Goal: Book appointment/travel/reservation

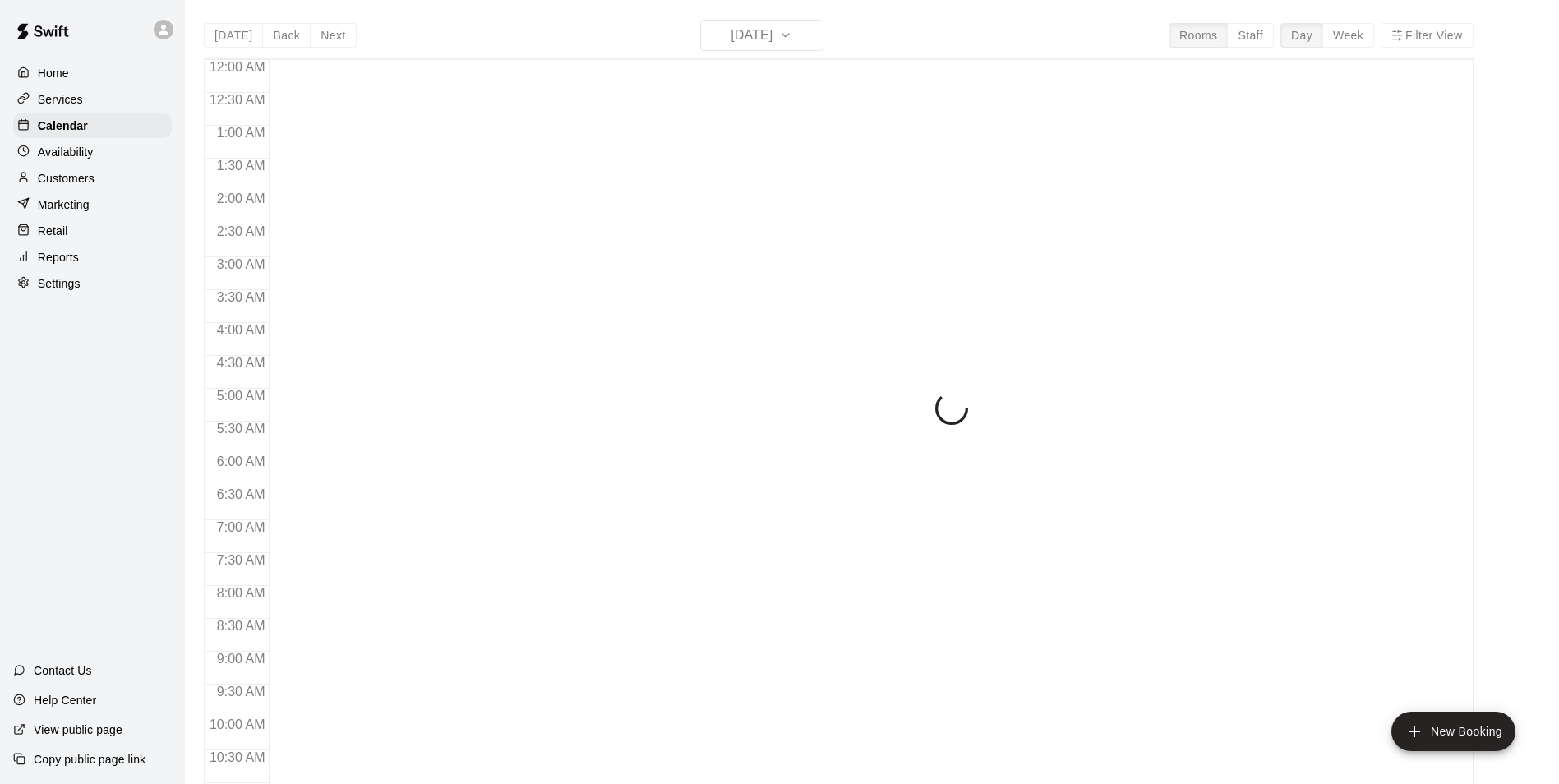
scroll to position [834, 0]
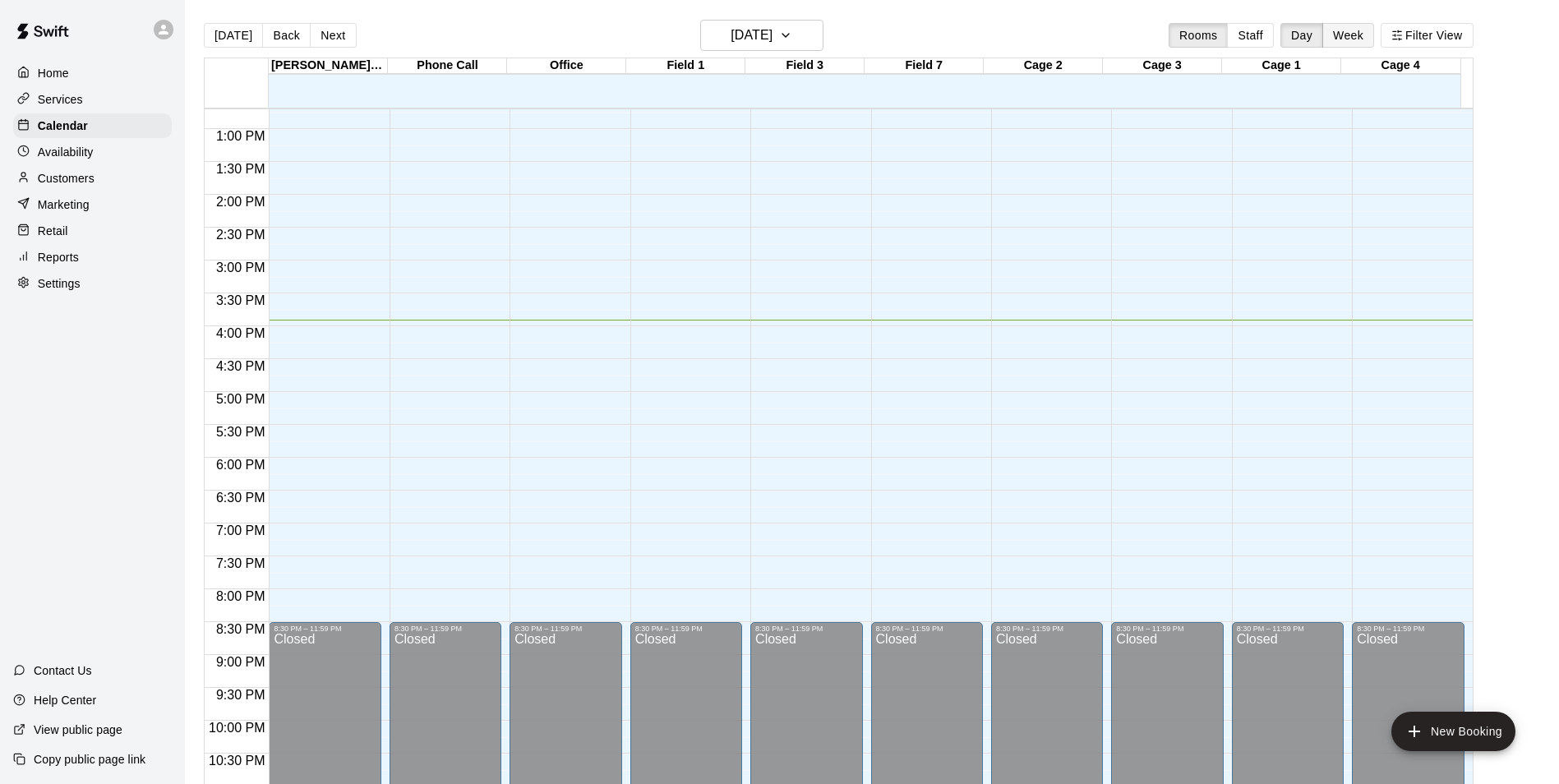
click at [1364, 27] on button "Week" at bounding box center [1348, 34] width 52 height 25
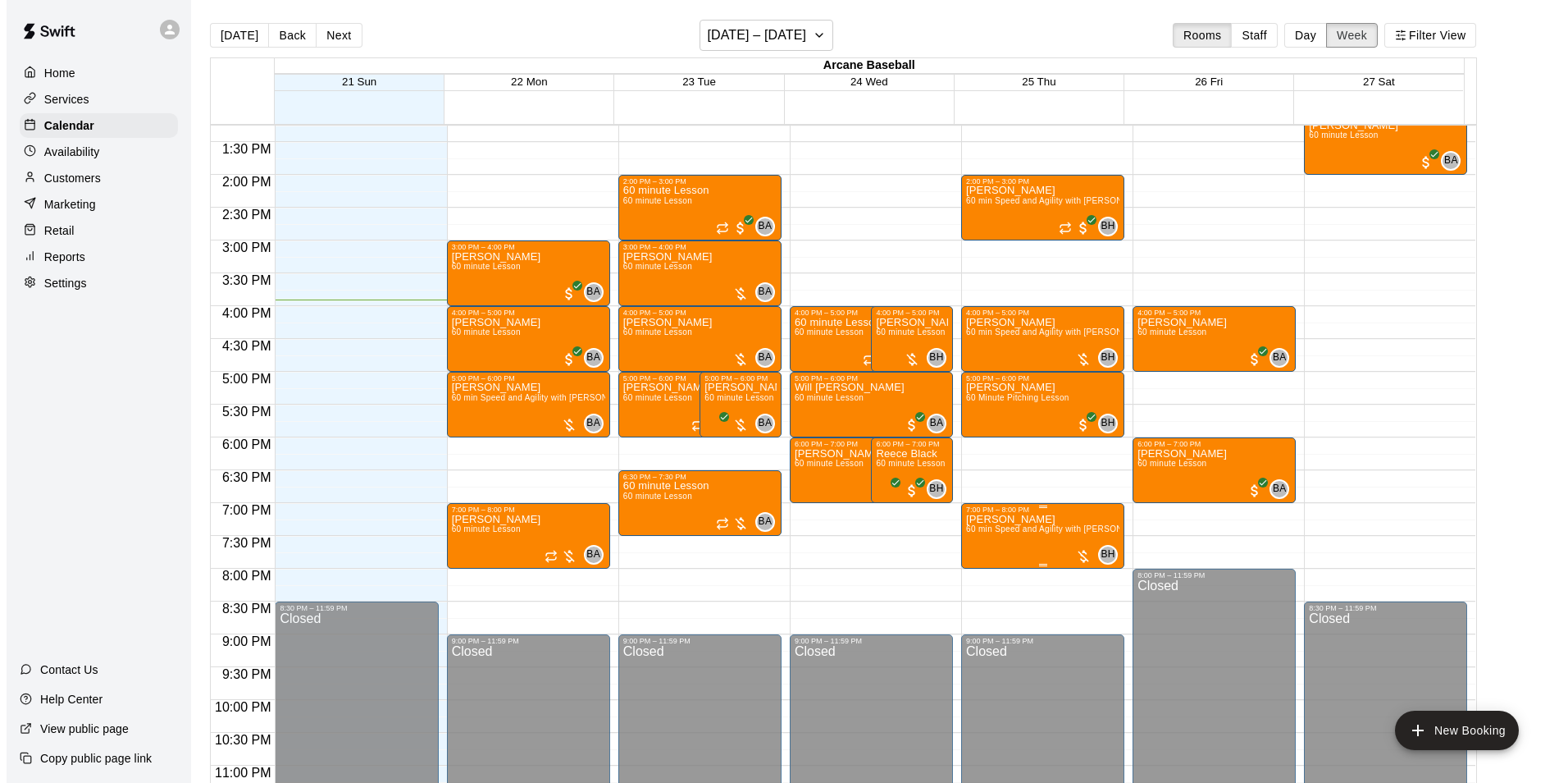
scroll to position [819, 0]
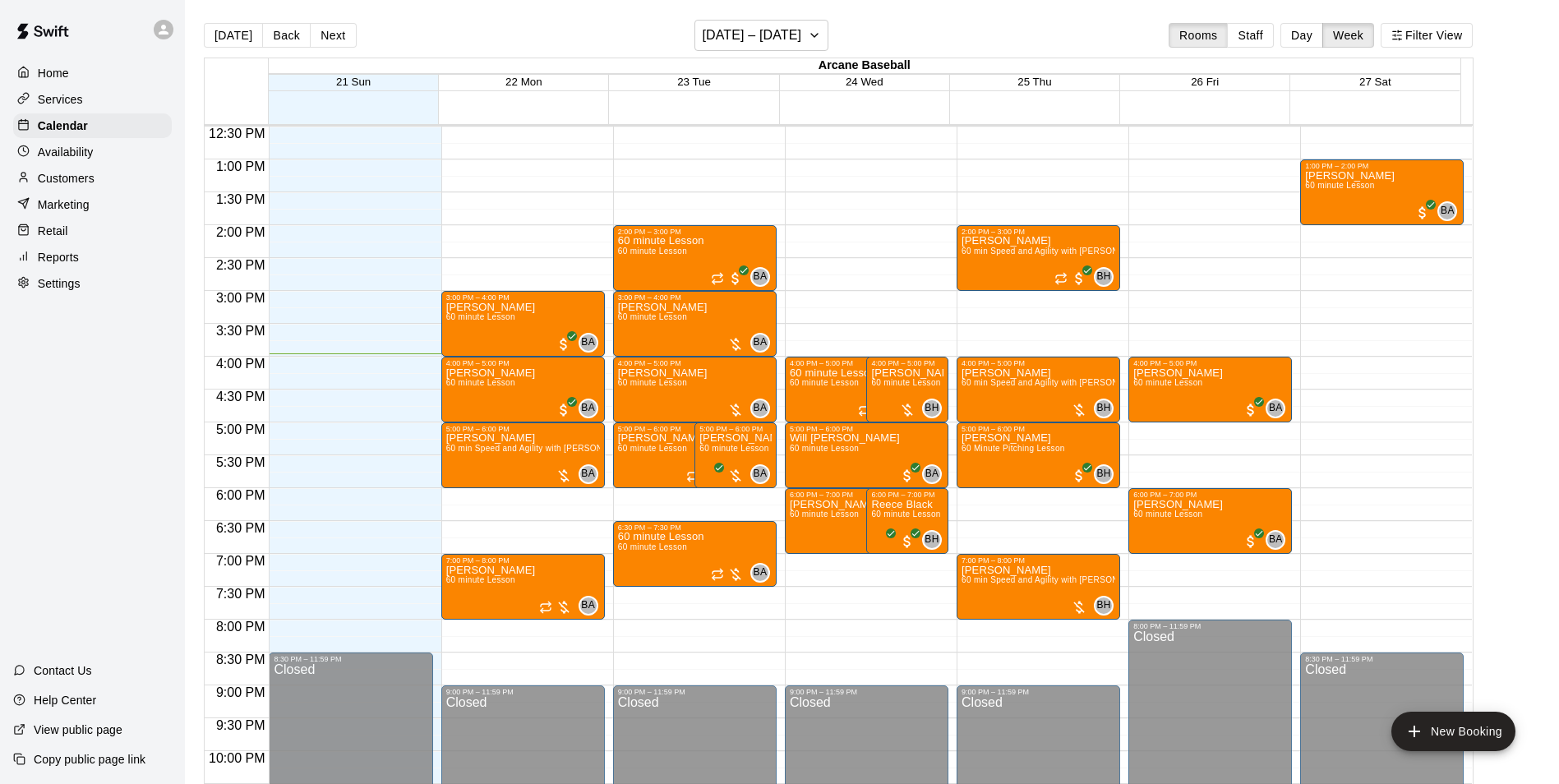
click at [630, 494] on div "12:00 AM – 9:00 AM Closed 2:00 PM – 3:00 PM 60 minute Lesson 60 minute Lesson B…" at bounding box center [695, 93] width 163 height 1577
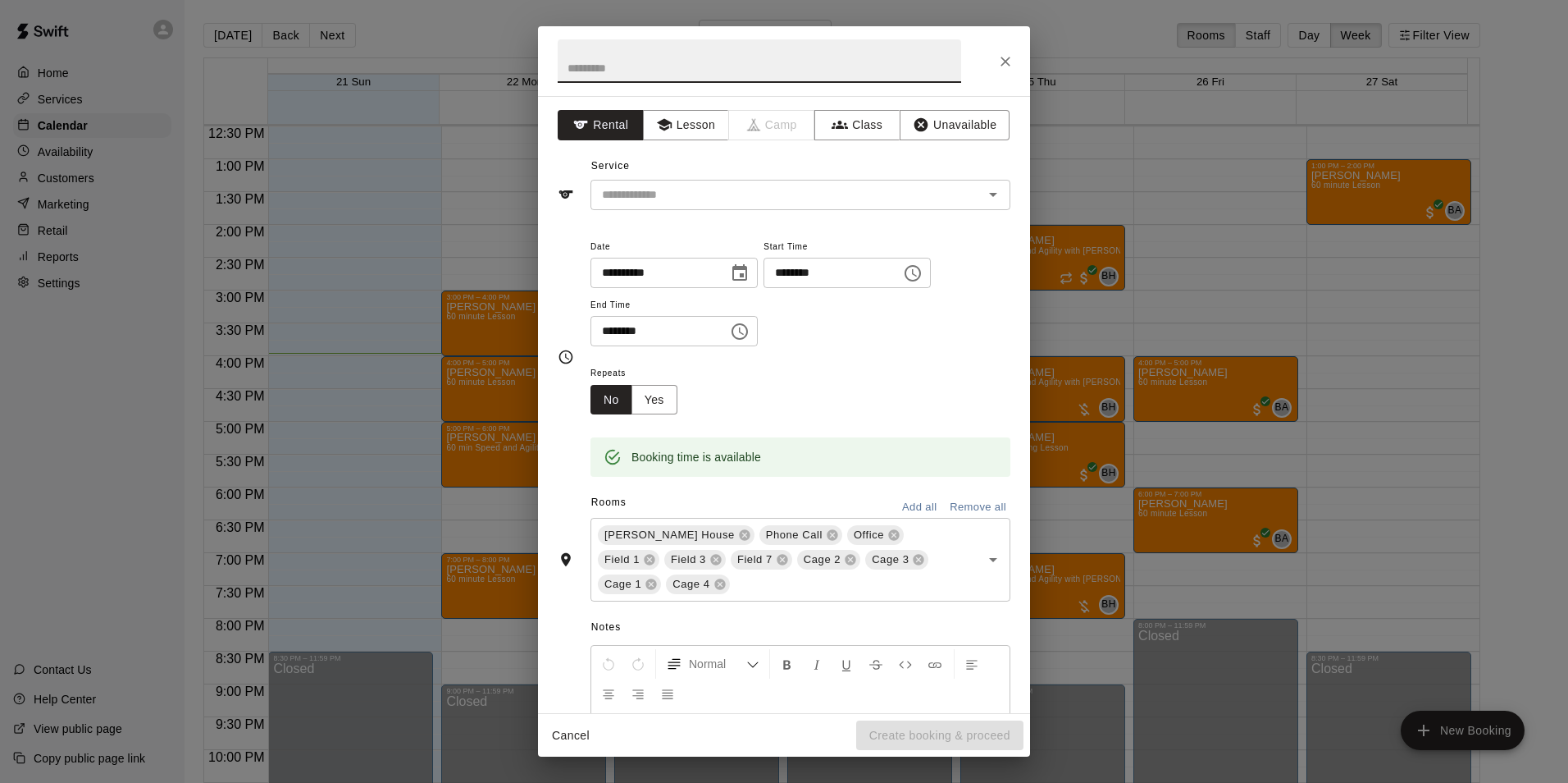
click at [605, 328] on input "********" at bounding box center [653, 331] width 126 height 30
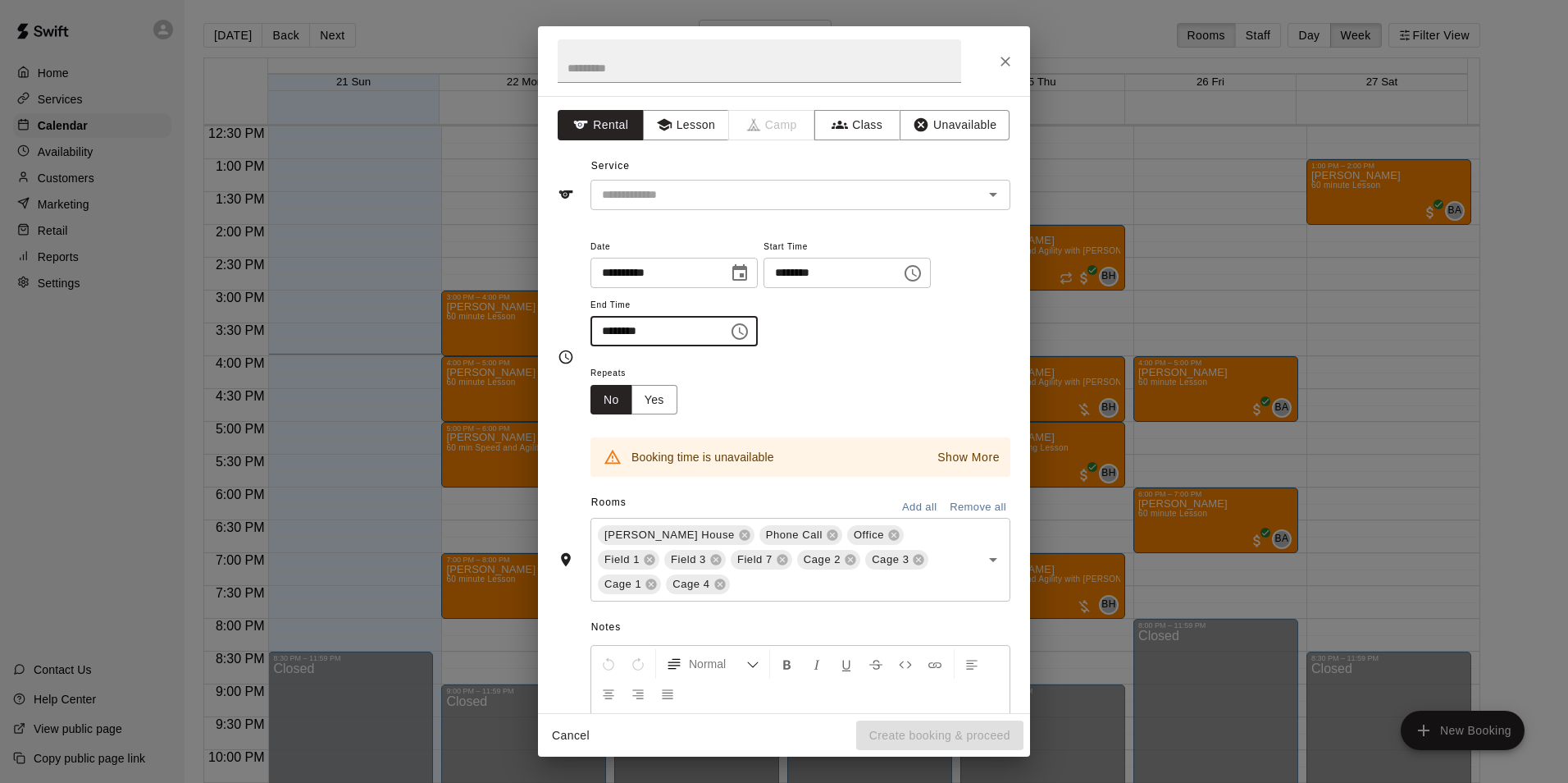
type input "********"
click at [747, 270] on icon "Choose date, selected date is Sep 23, 2025" at bounding box center [739, 272] width 15 height 17
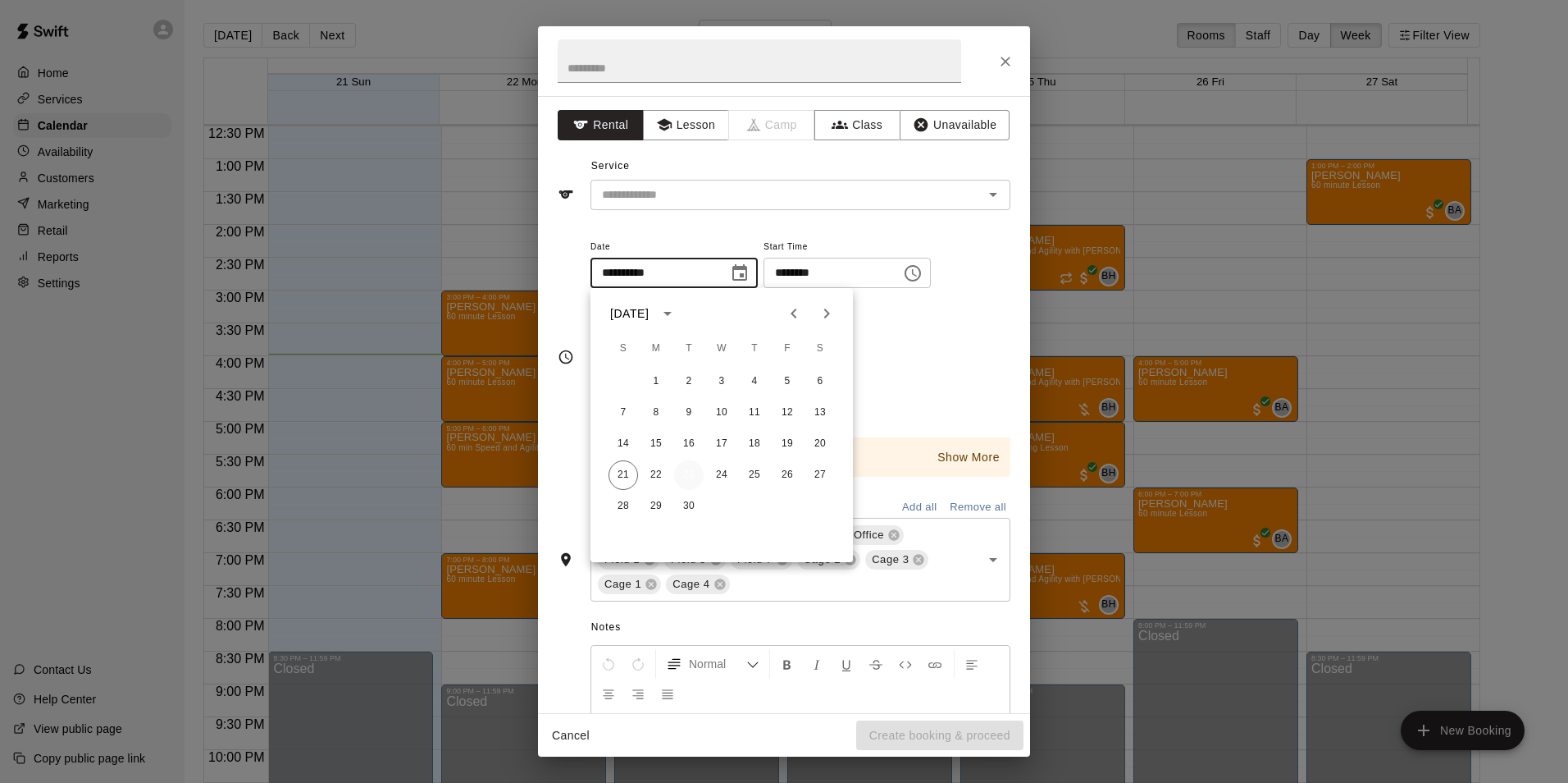
click at [681, 471] on button "23" at bounding box center [688, 475] width 29 height 29
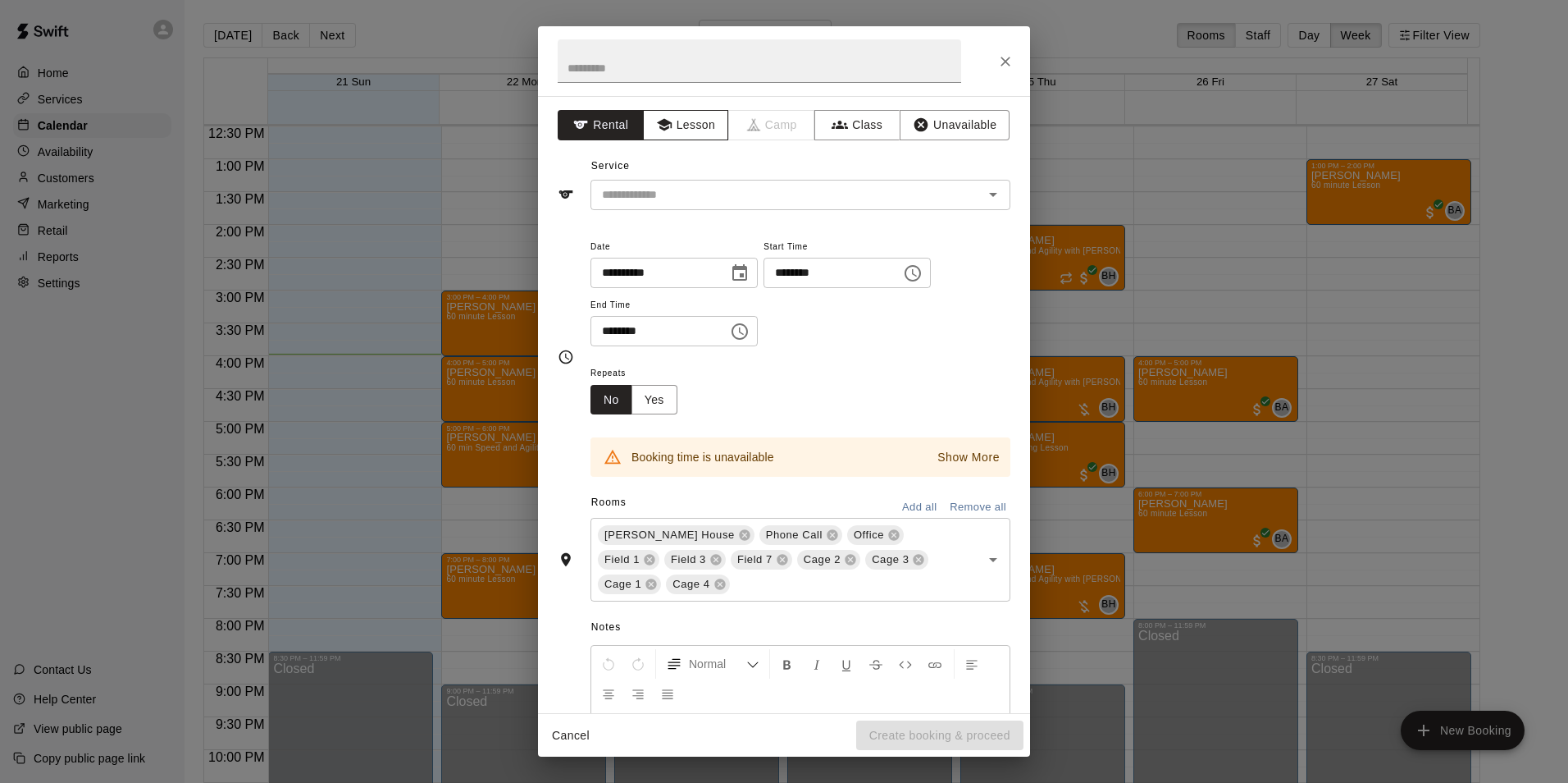
drag, startPoint x: 678, startPoint y: 121, endPoint x: 676, endPoint y: 130, distance: 9.2
click at [678, 123] on button "Lesson" at bounding box center [685, 125] width 86 height 30
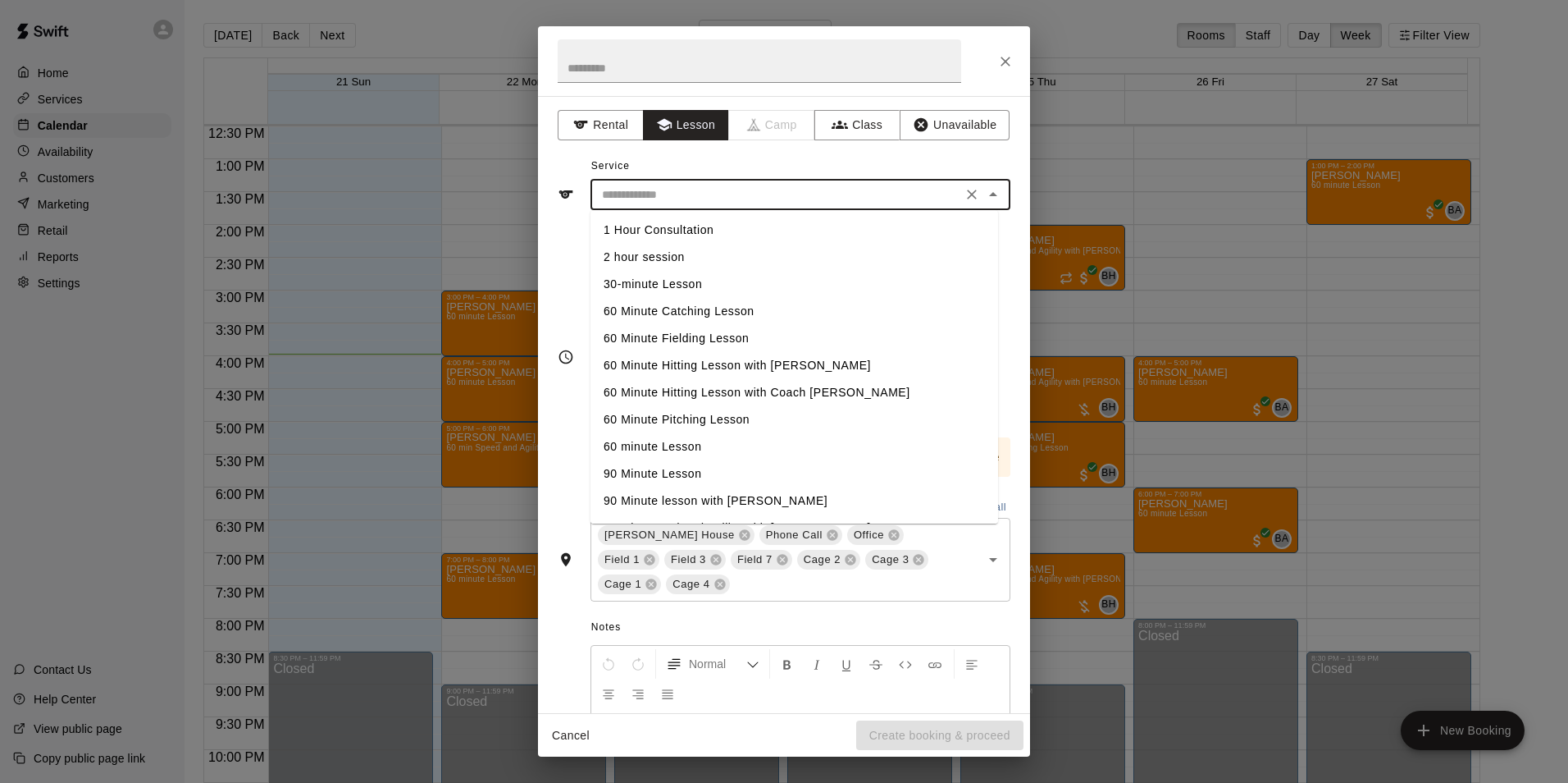
click at [668, 197] on input "text" at bounding box center [776, 194] width 362 height 21
click at [648, 444] on li "60 minute Lesson" at bounding box center [794, 446] width 408 height 27
type input "**********"
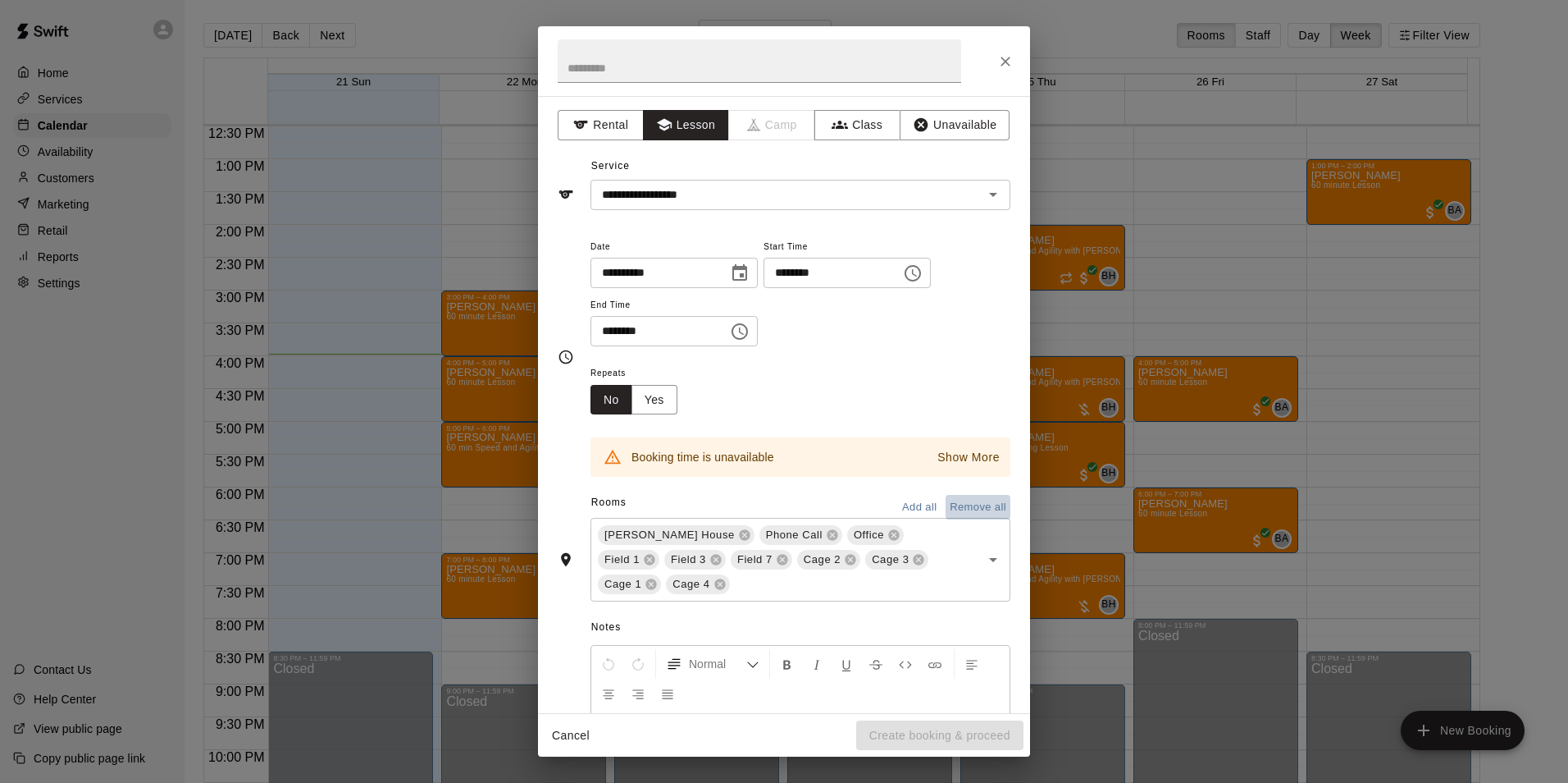
click at [965, 507] on button "Remove all" at bounding box center [978, 507] width 65 height 26
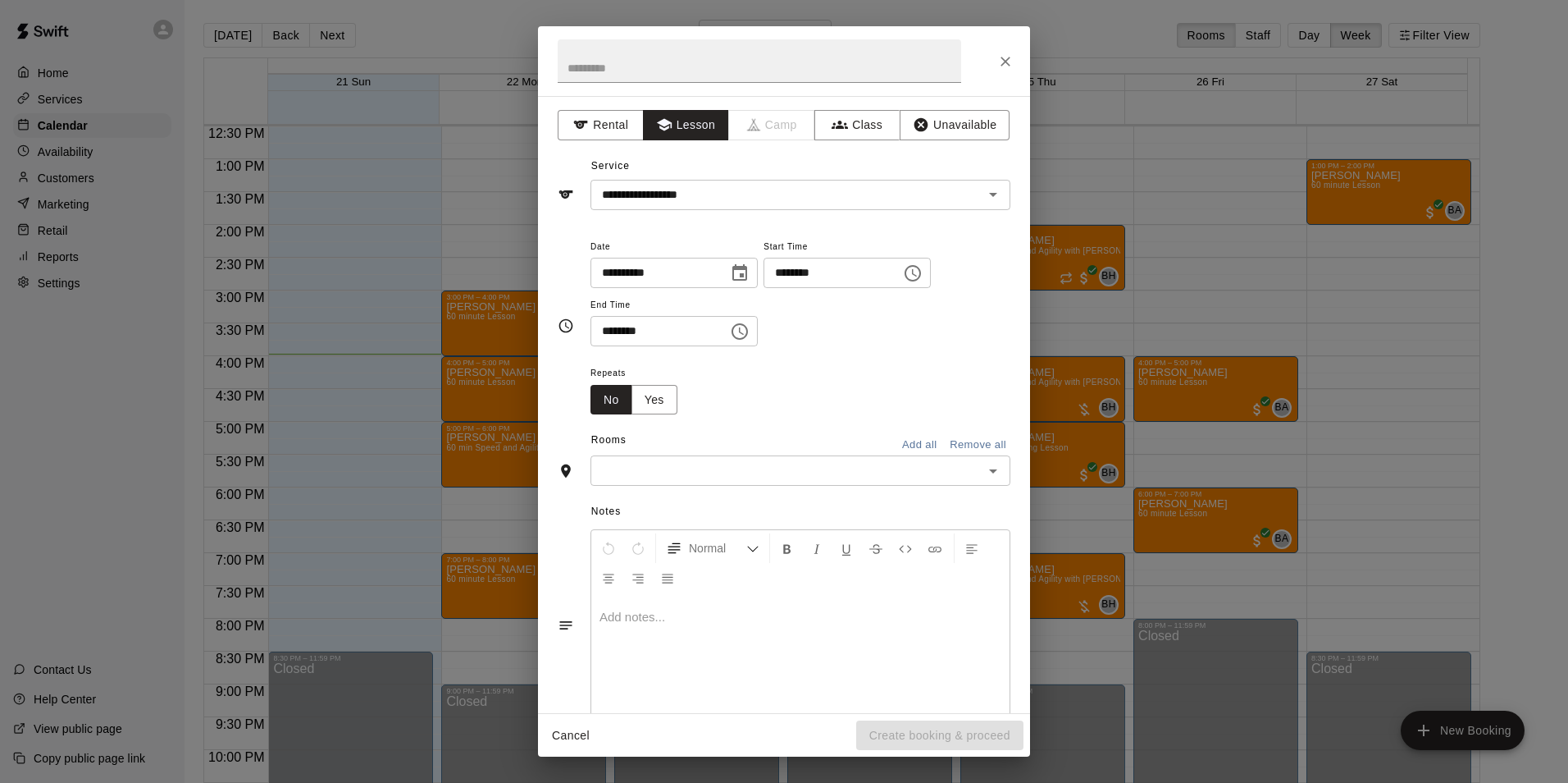
click at [983, 468] on icon "Open" at bounding box center [992, 471] width 20 height 20
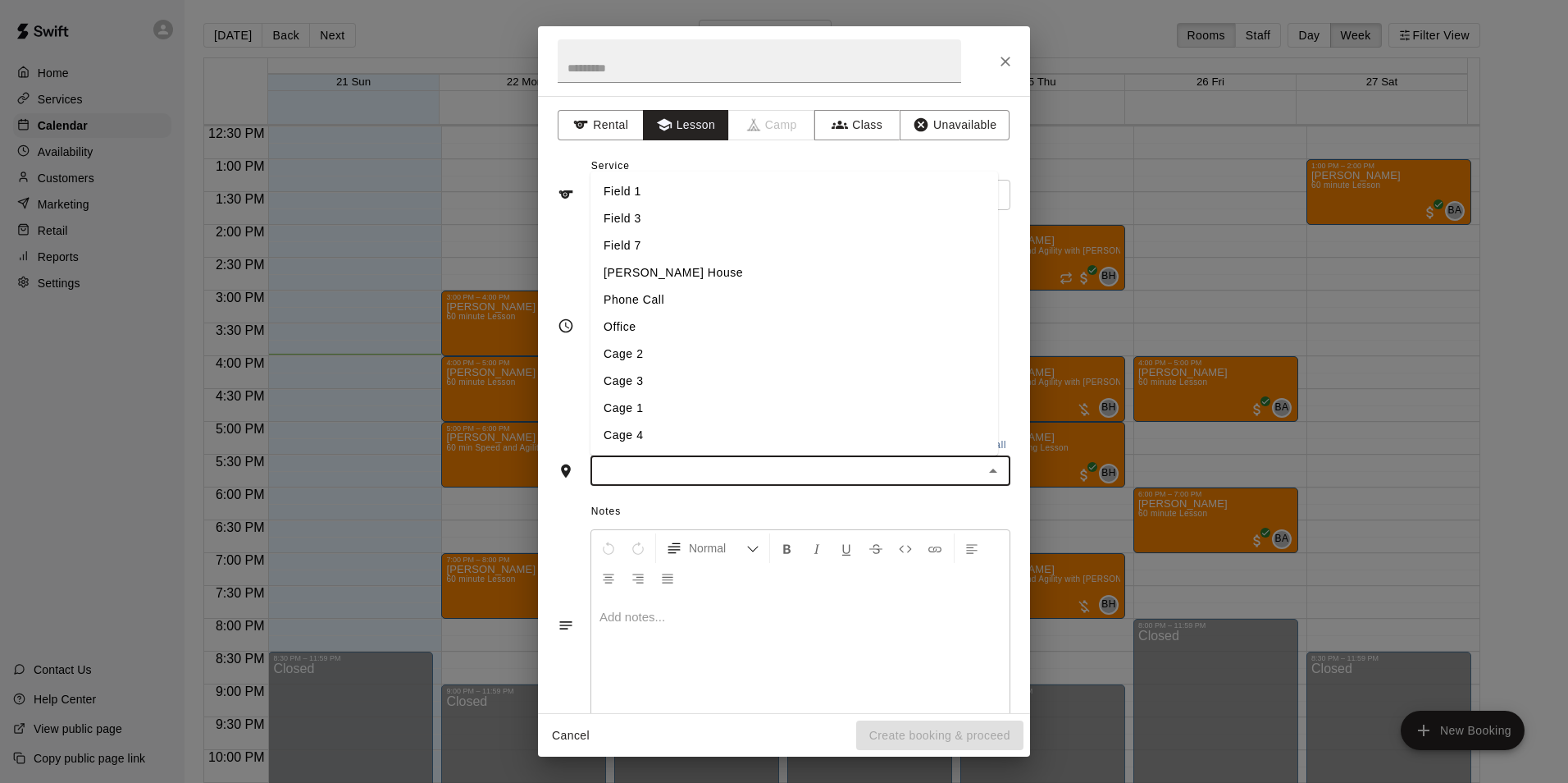
click at [640, 407] on li "Cage 1" at bounding box center [794, 408] width 408 height 27
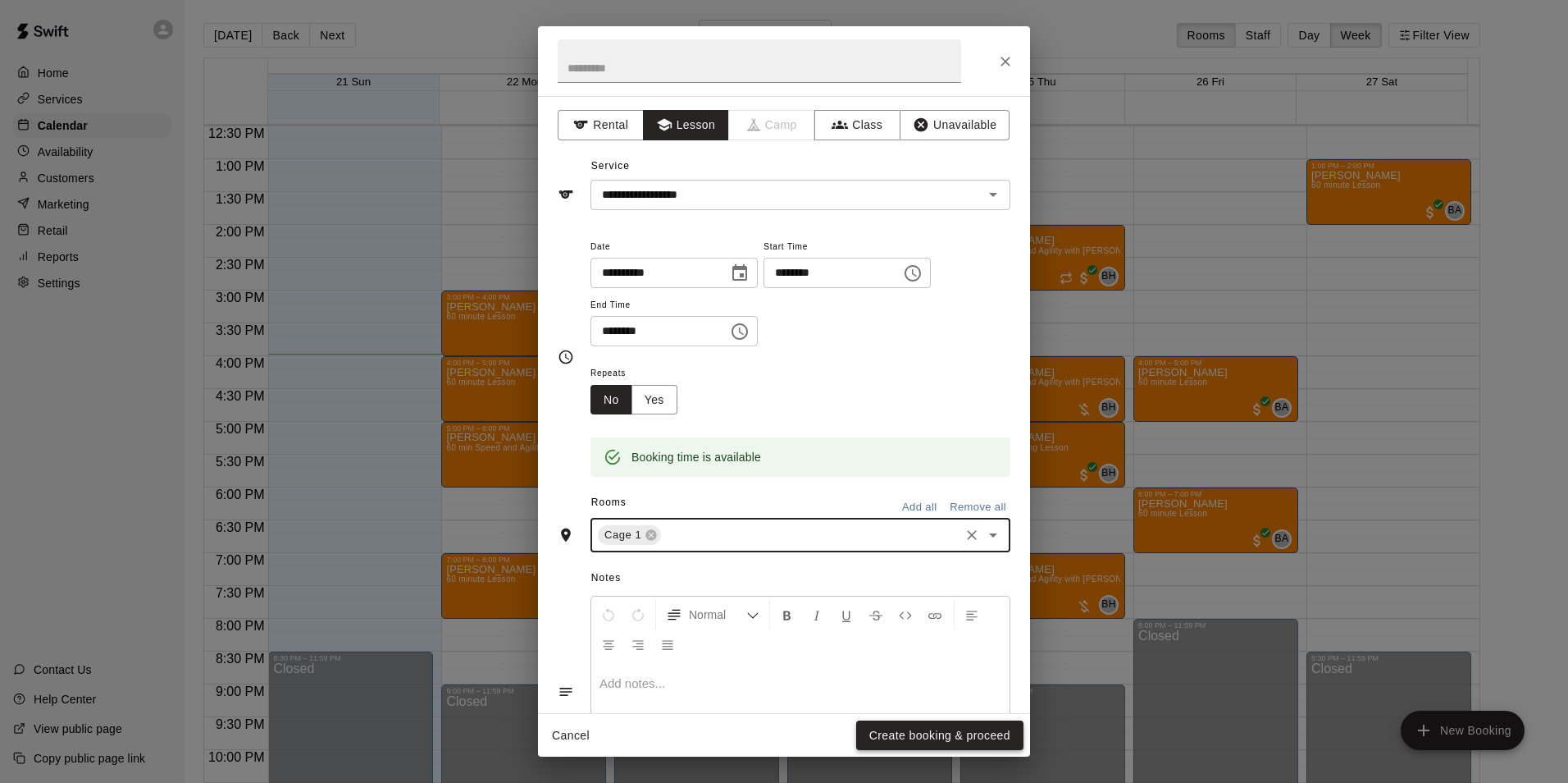
click at [887, 723] on button "Create booking & proceed" at bounding box center [939, 735] width 168 height 30
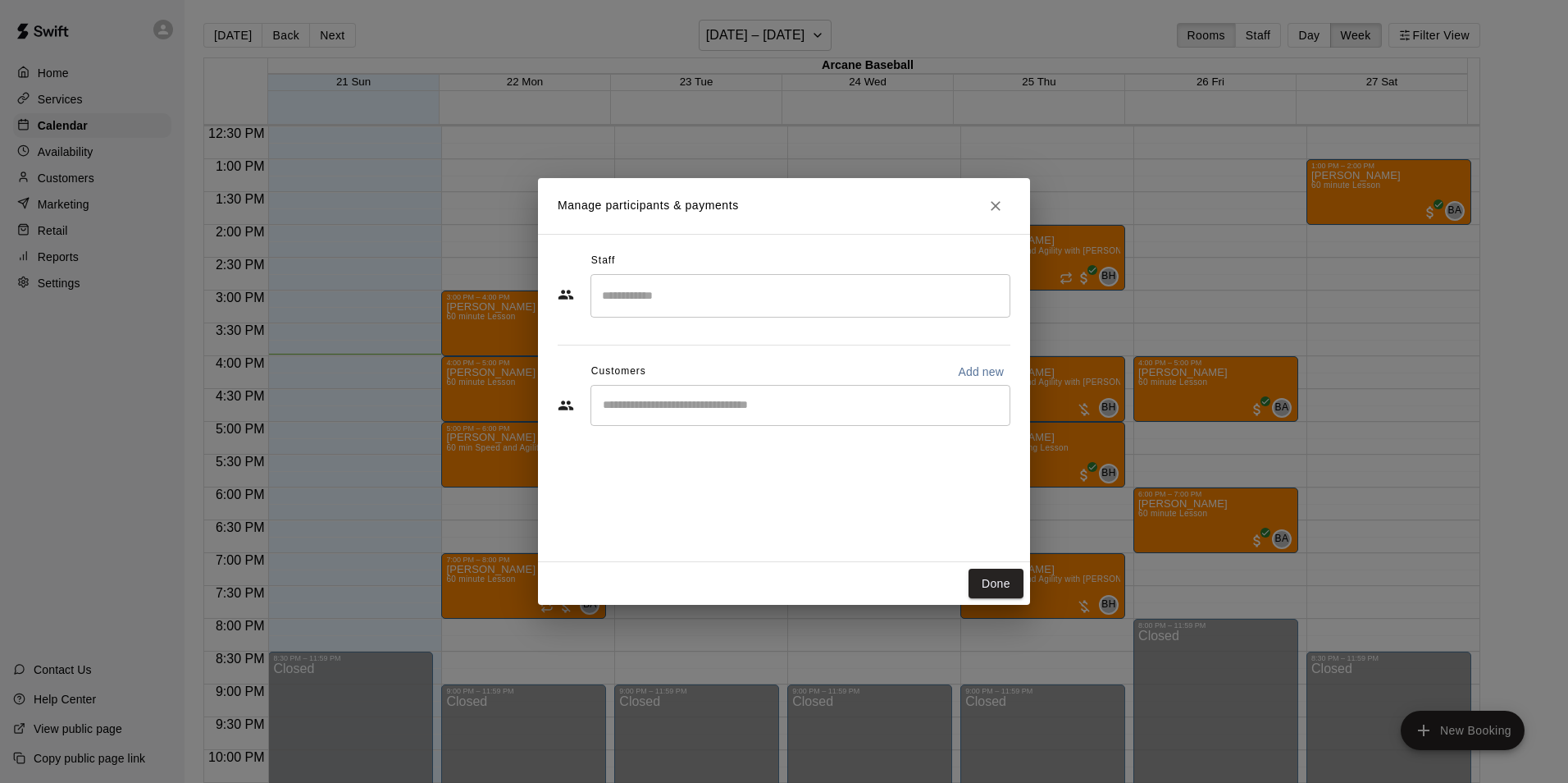
click at [647, 294] on input "Search staff" at bounding box center [800, 295] width 405 height 28
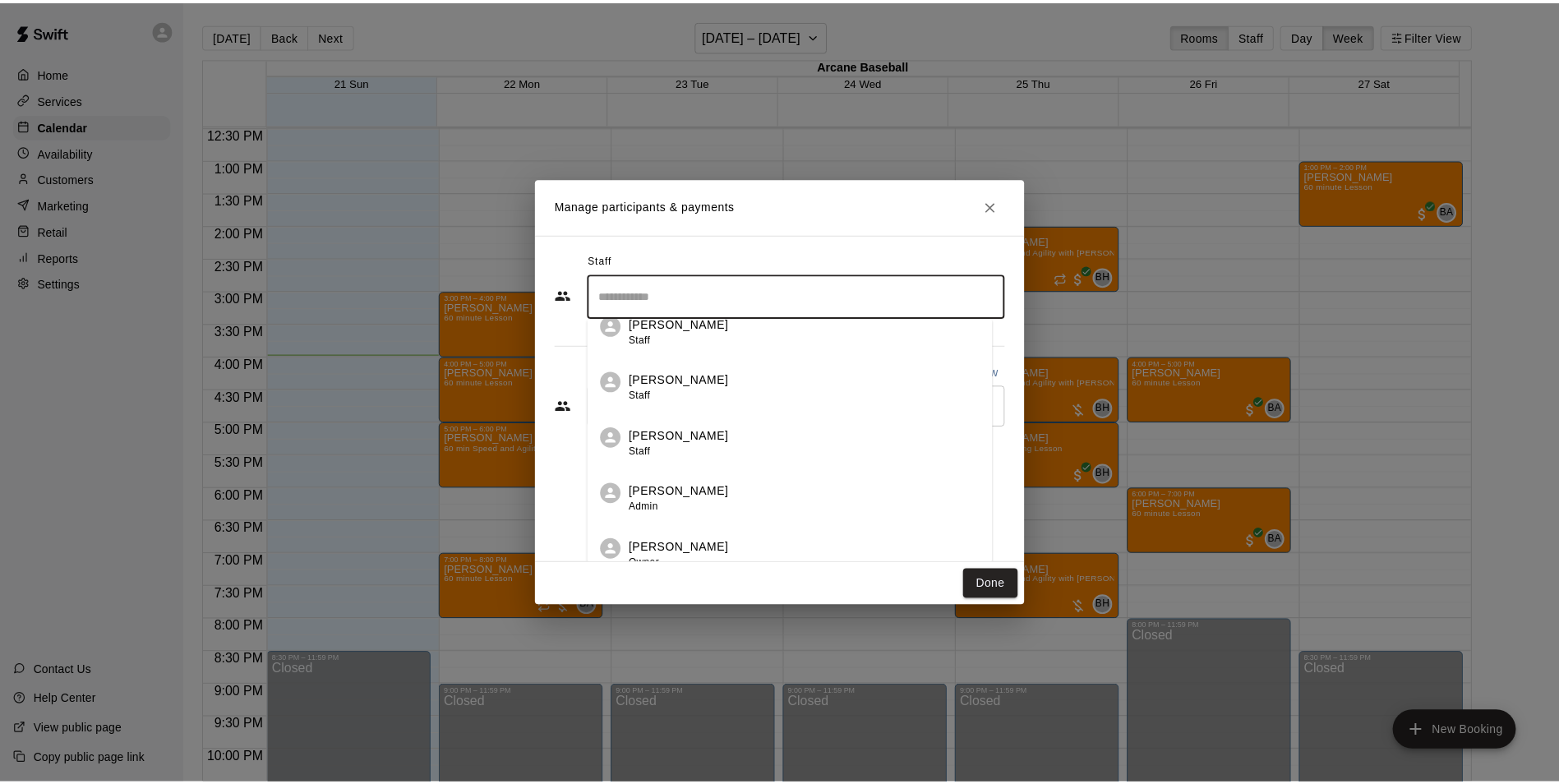
scroll to position [28, 0]
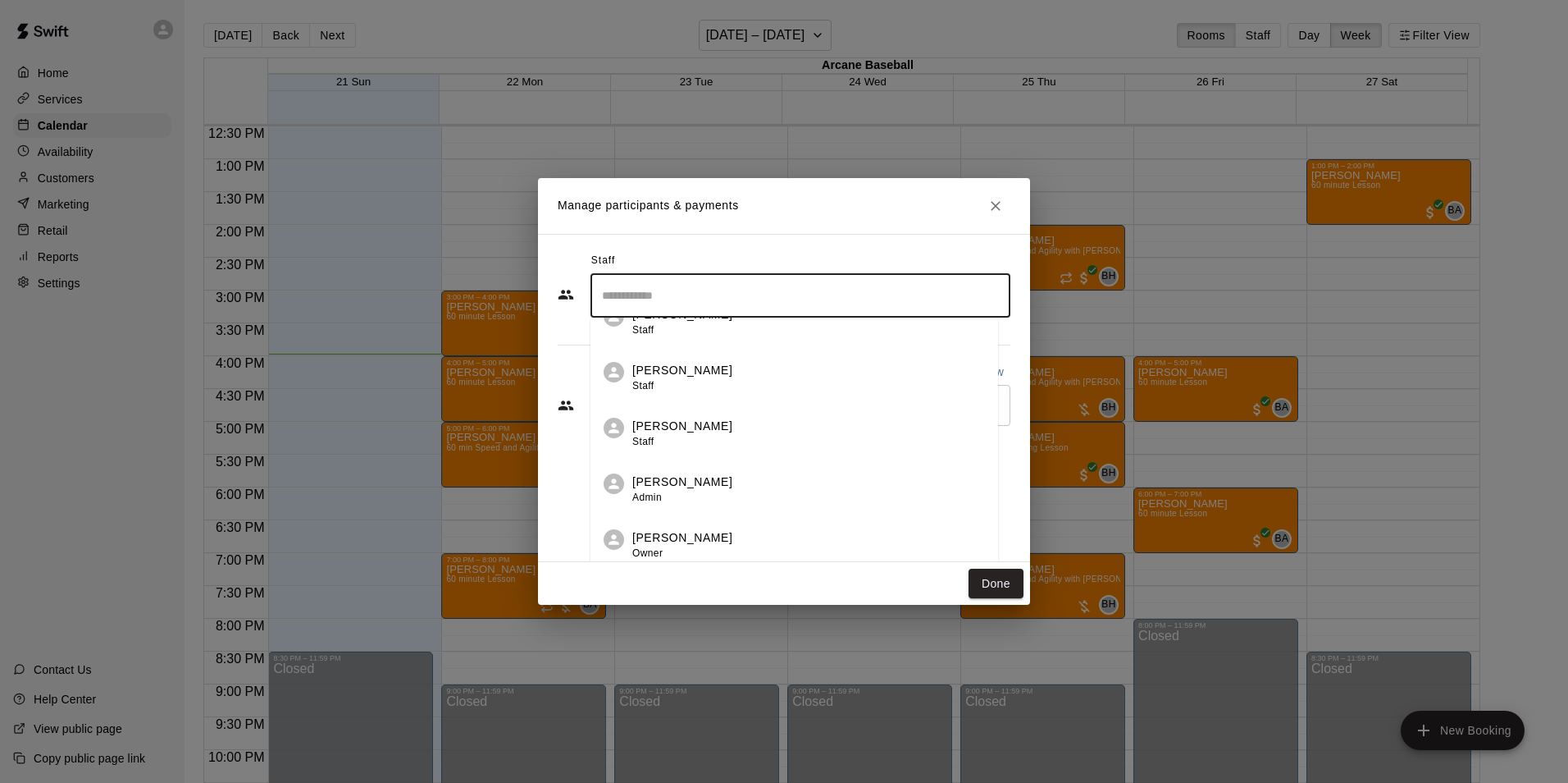
click at [642, 538] on p "[PERSON_NAME]" at bounding box center [683, 538] width 100 height 18
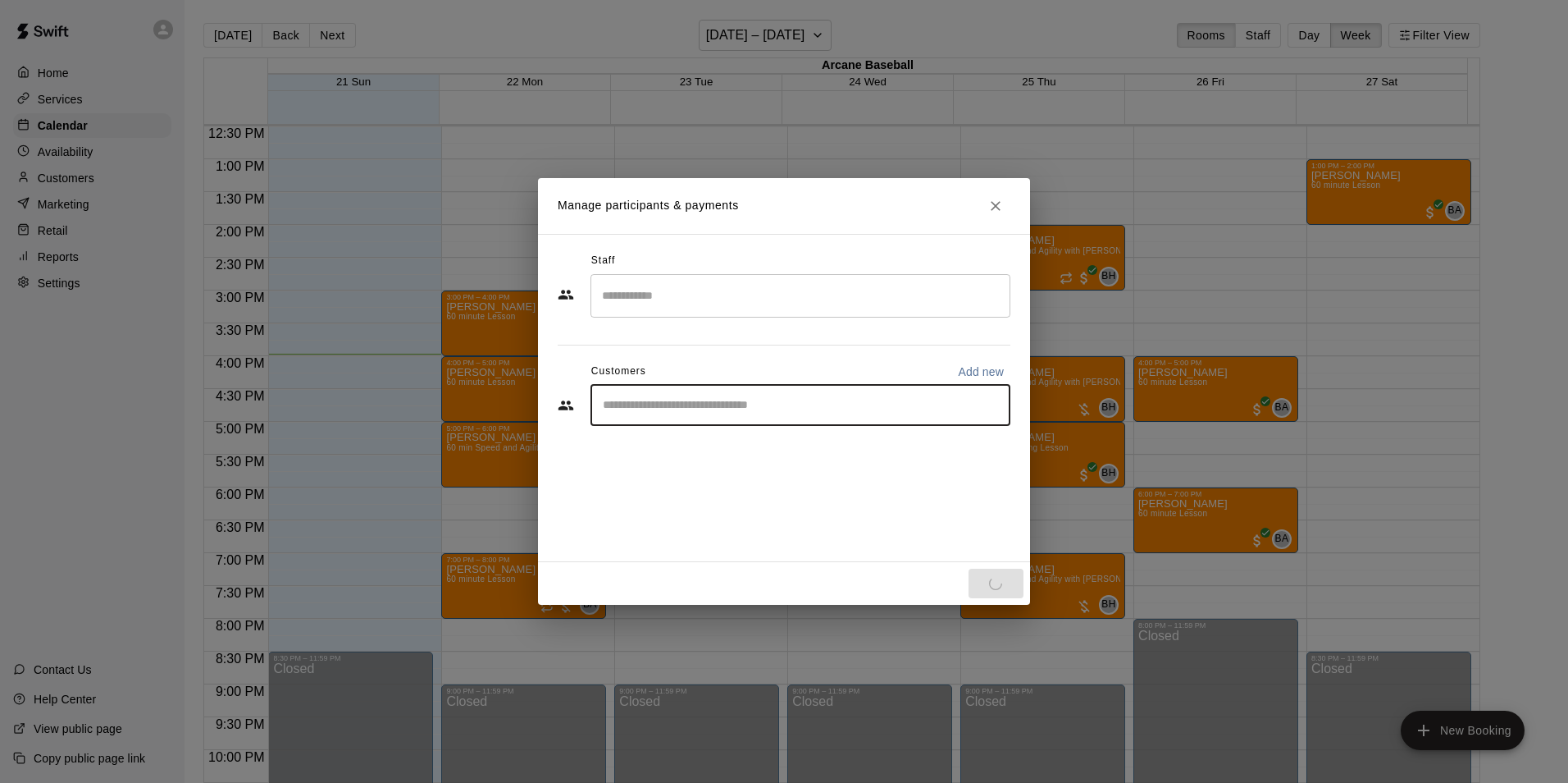
click at [616, 402] on input "Start typing to search customers..." at bounding box center [800, 405] width 405 height 17
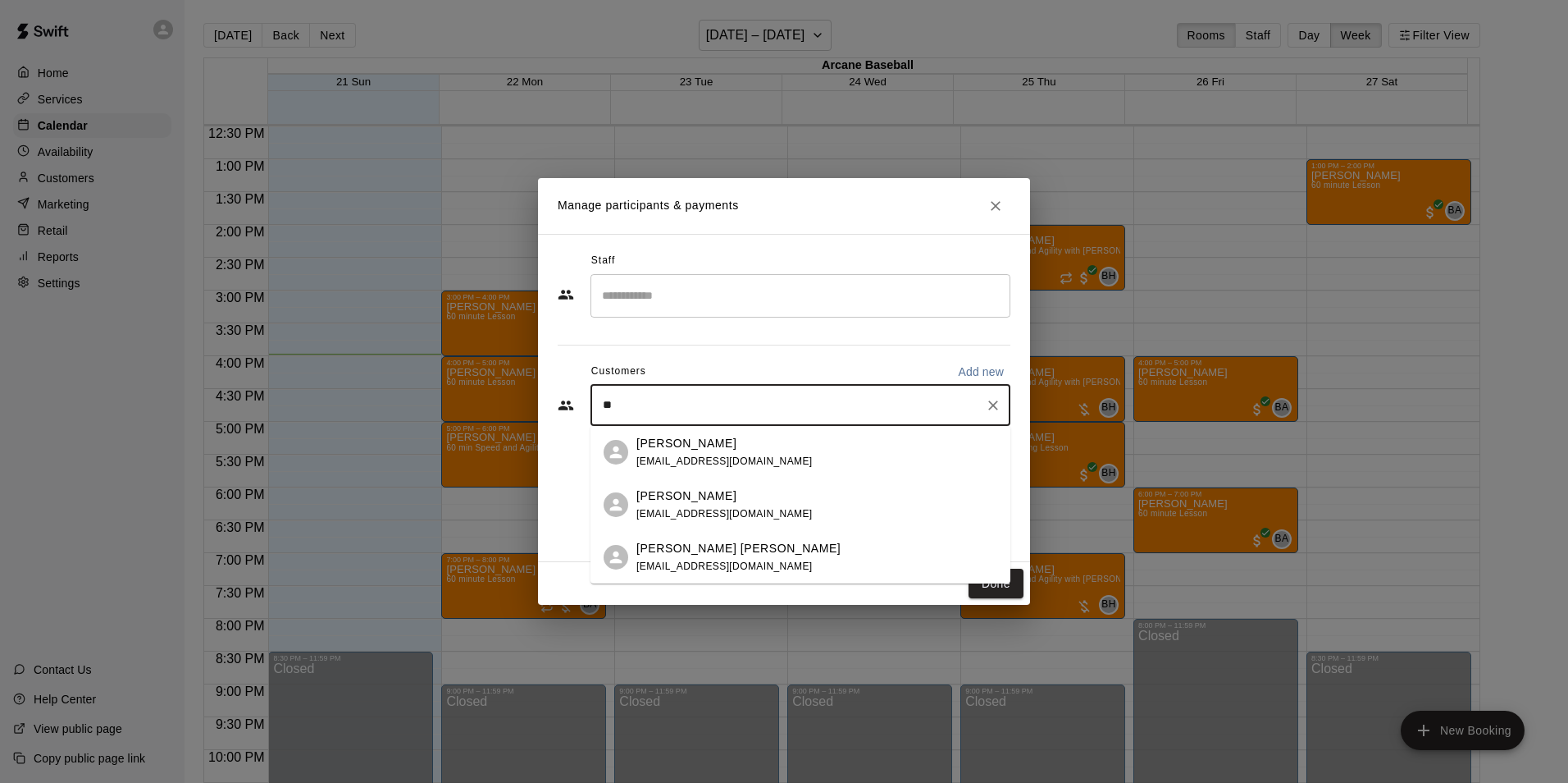
type input "*"
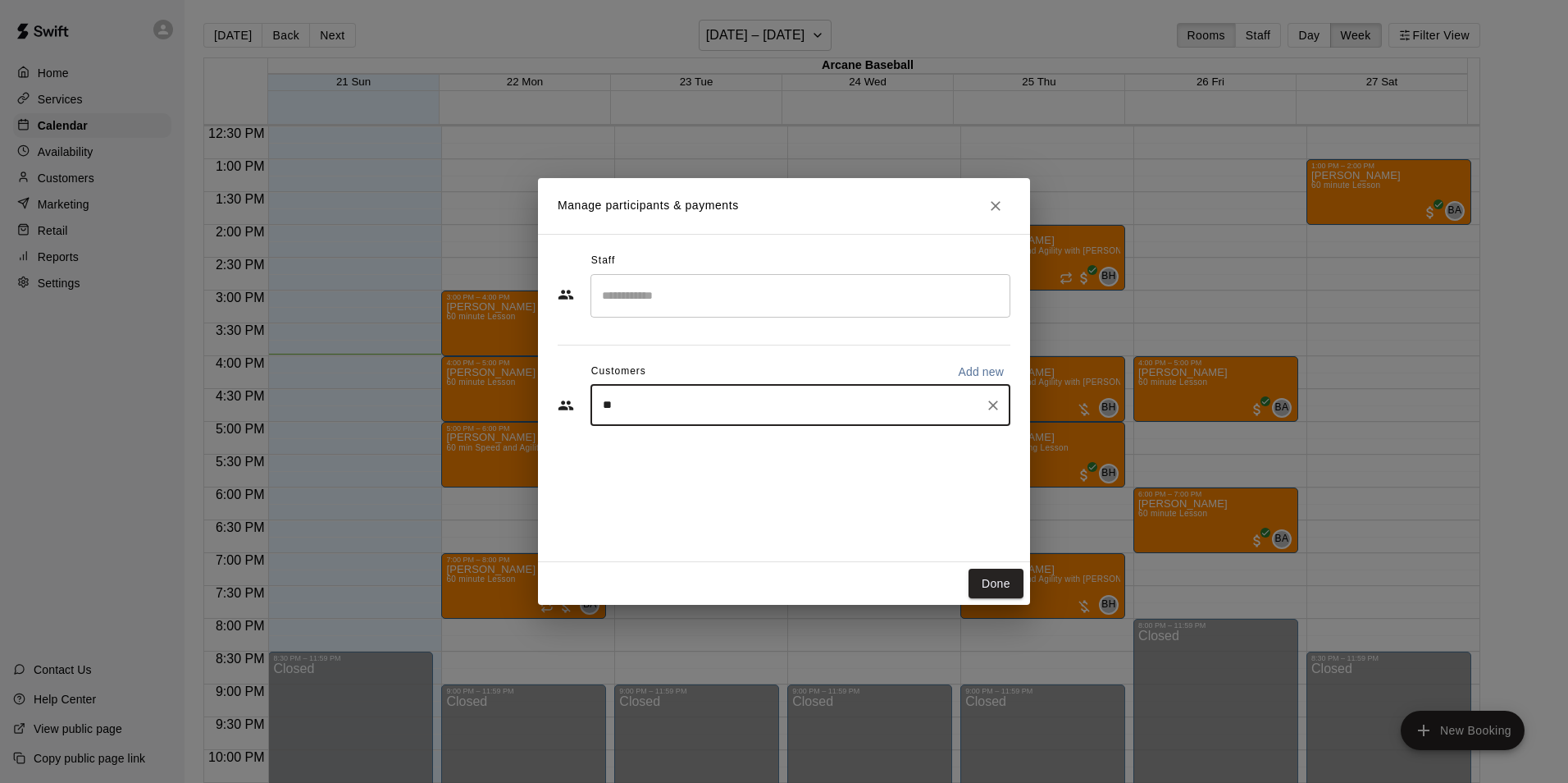
type input "***"
click at [687, 495] on p "[PERSON_NAME]" at bounding box center [686, 496] width 100 height 18
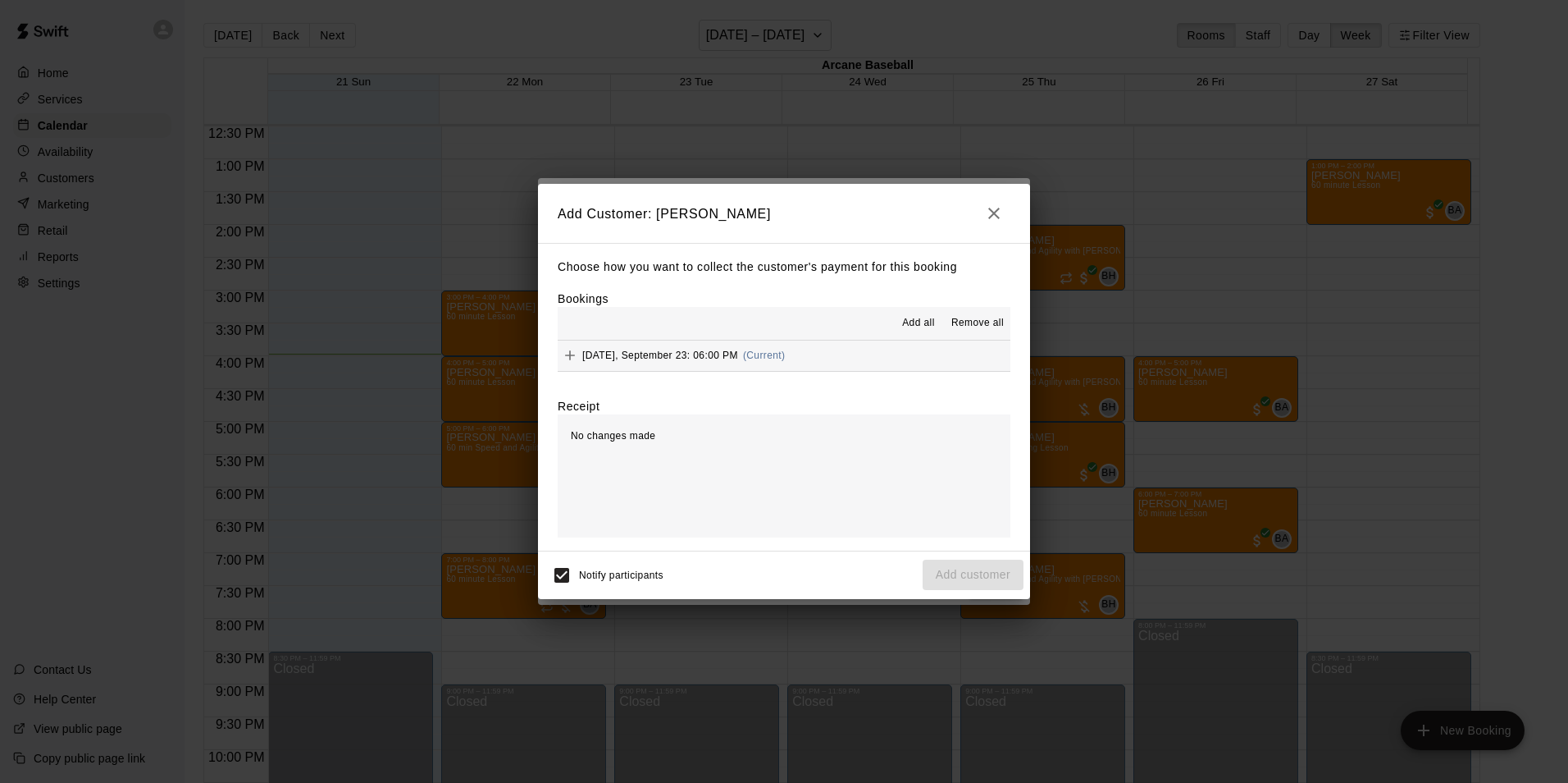
click at [727, 352] on span "[DATE], September 23: 06:00 PM" at bounding box center [660, 355] width 156 height 12
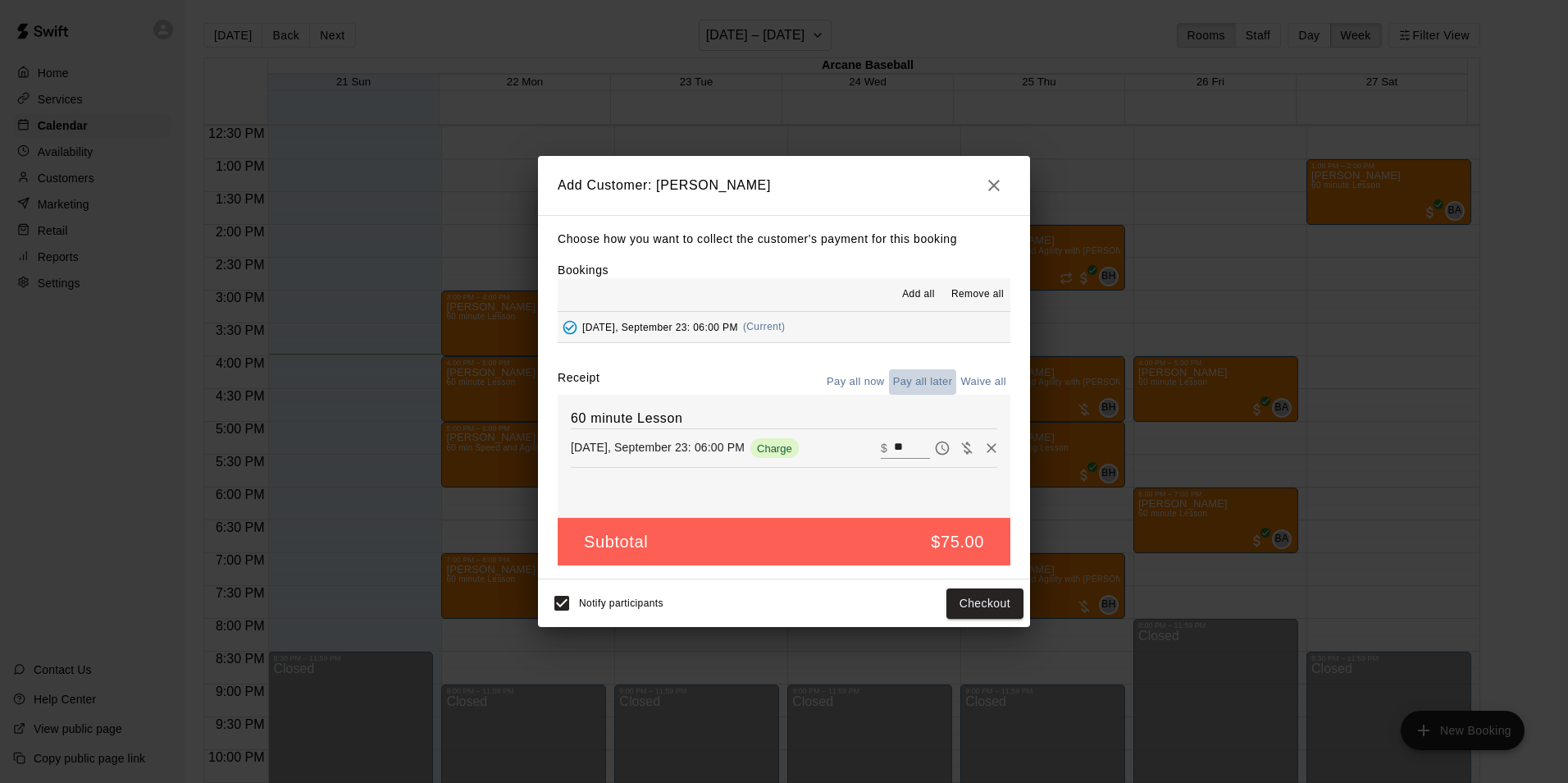
click at [930, 383] on button "Pay all later" at bounding box center [922, 382] width 68 height 26
drag, startPoint x: 972, startPoint y: 610, endPoint x: 913, endPoint y: 640, distance: 66.2
click at [972, 611] on button "Add customer" at bounding box center [973, 602] width 101 height 30
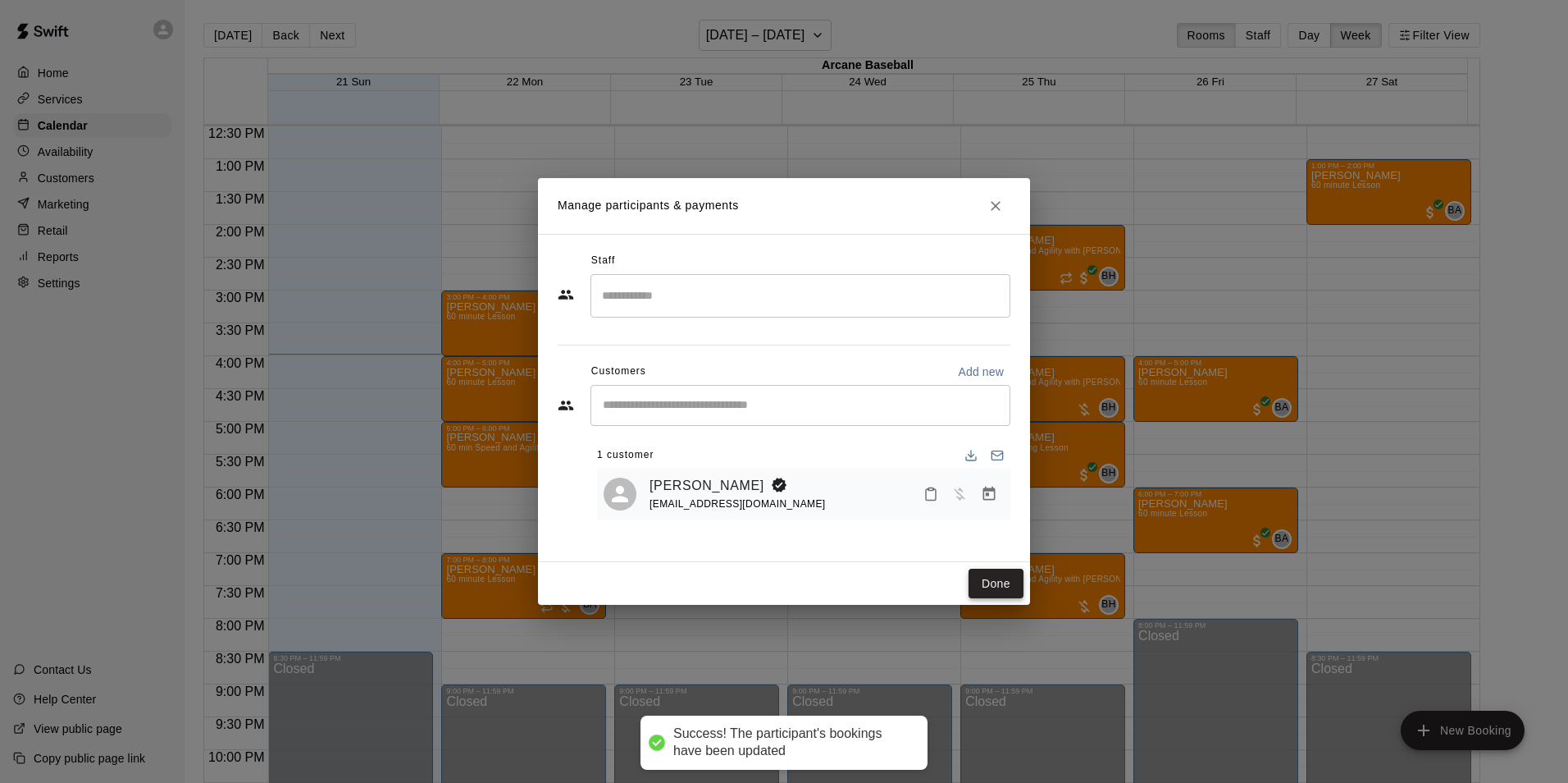
click at [1005, 582] on button "Done" at bounding box center [995, 583] width 55 height 30
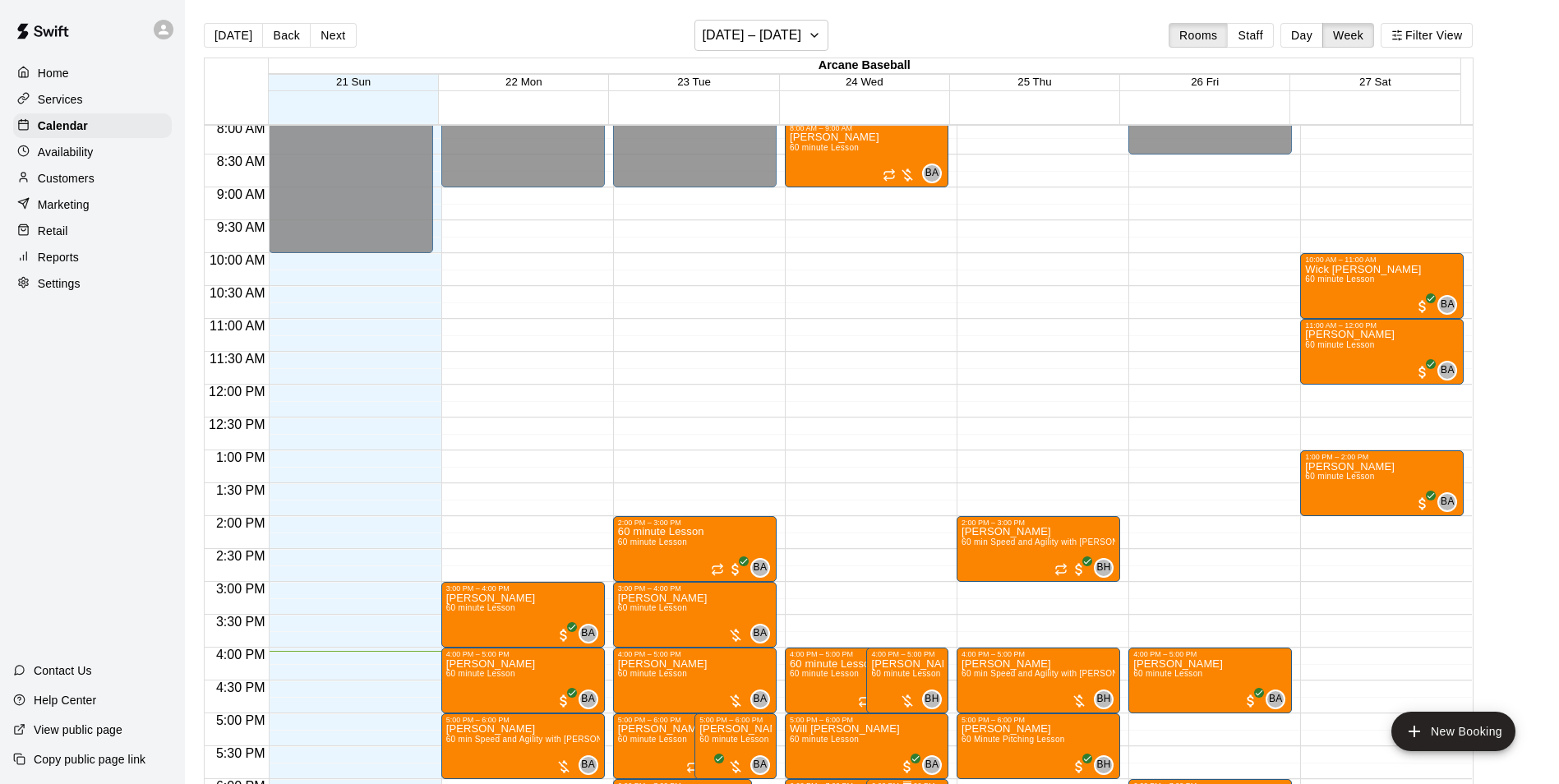
scroll to position [739, 0]
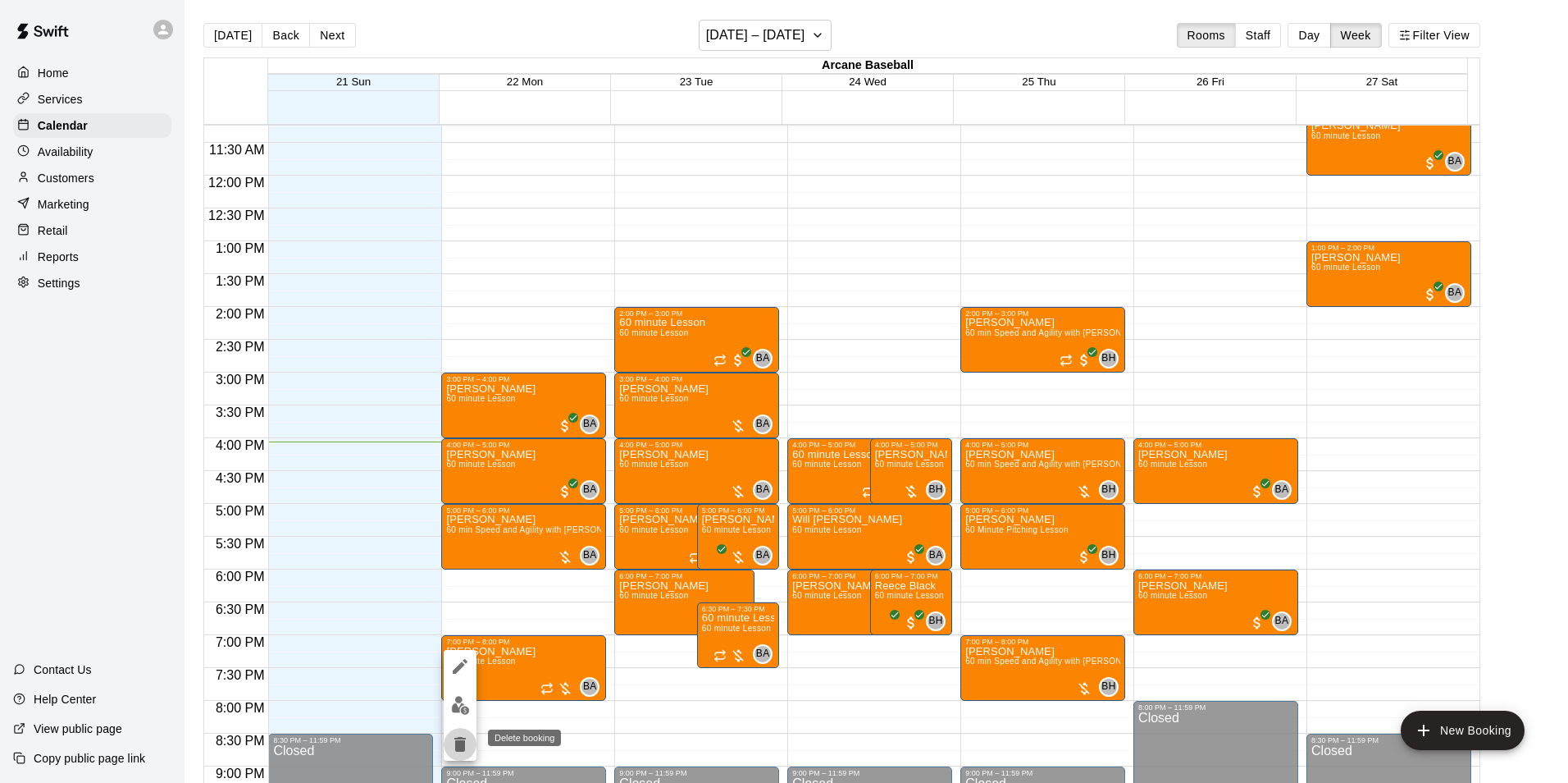
click at [450, 739] on icon "delete" at bounding box center [460, 744] width 20 height 20
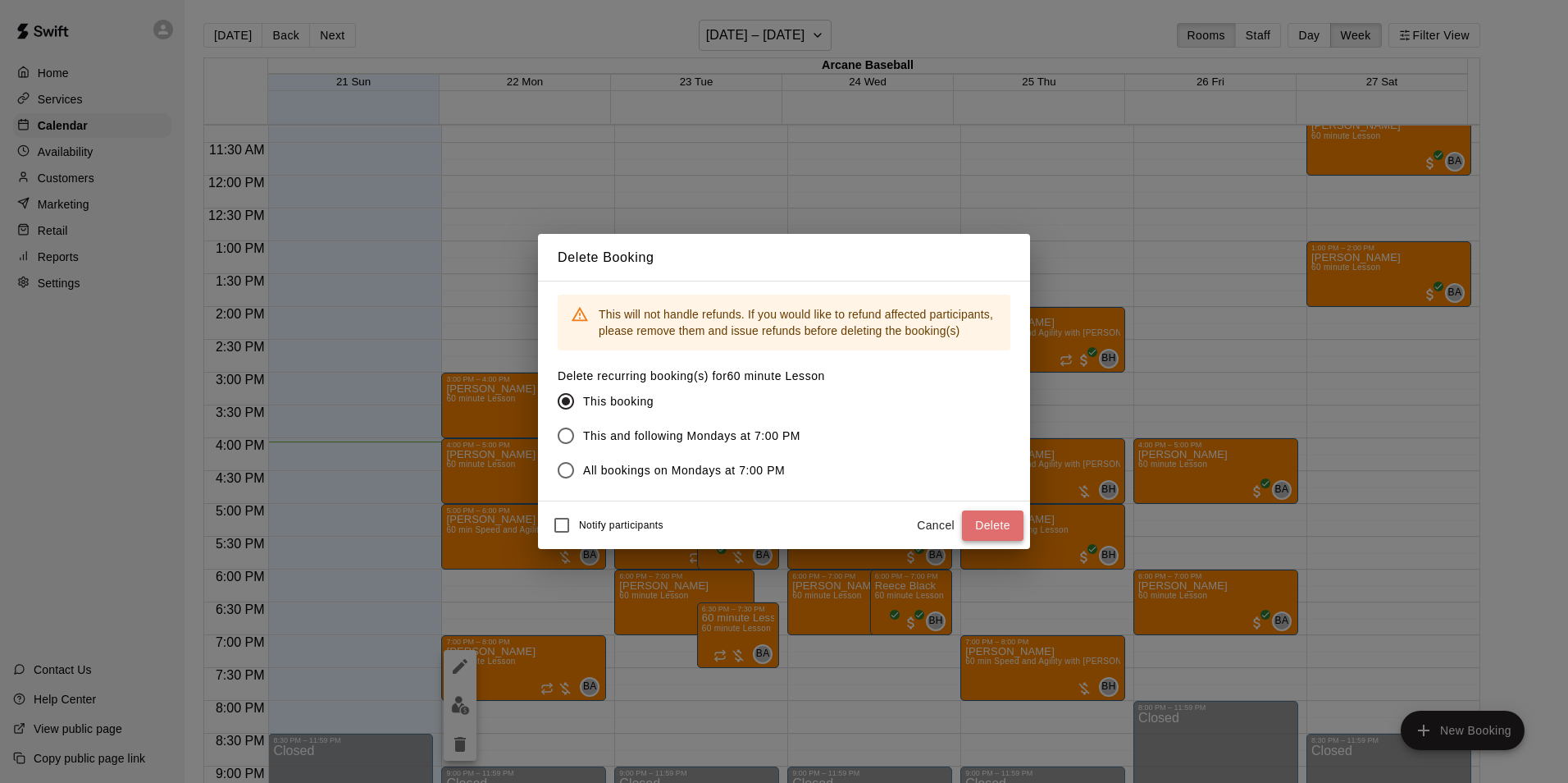
click at [998, 517] on button "Delete" at bounding box center [992, 525] width 62 height 30
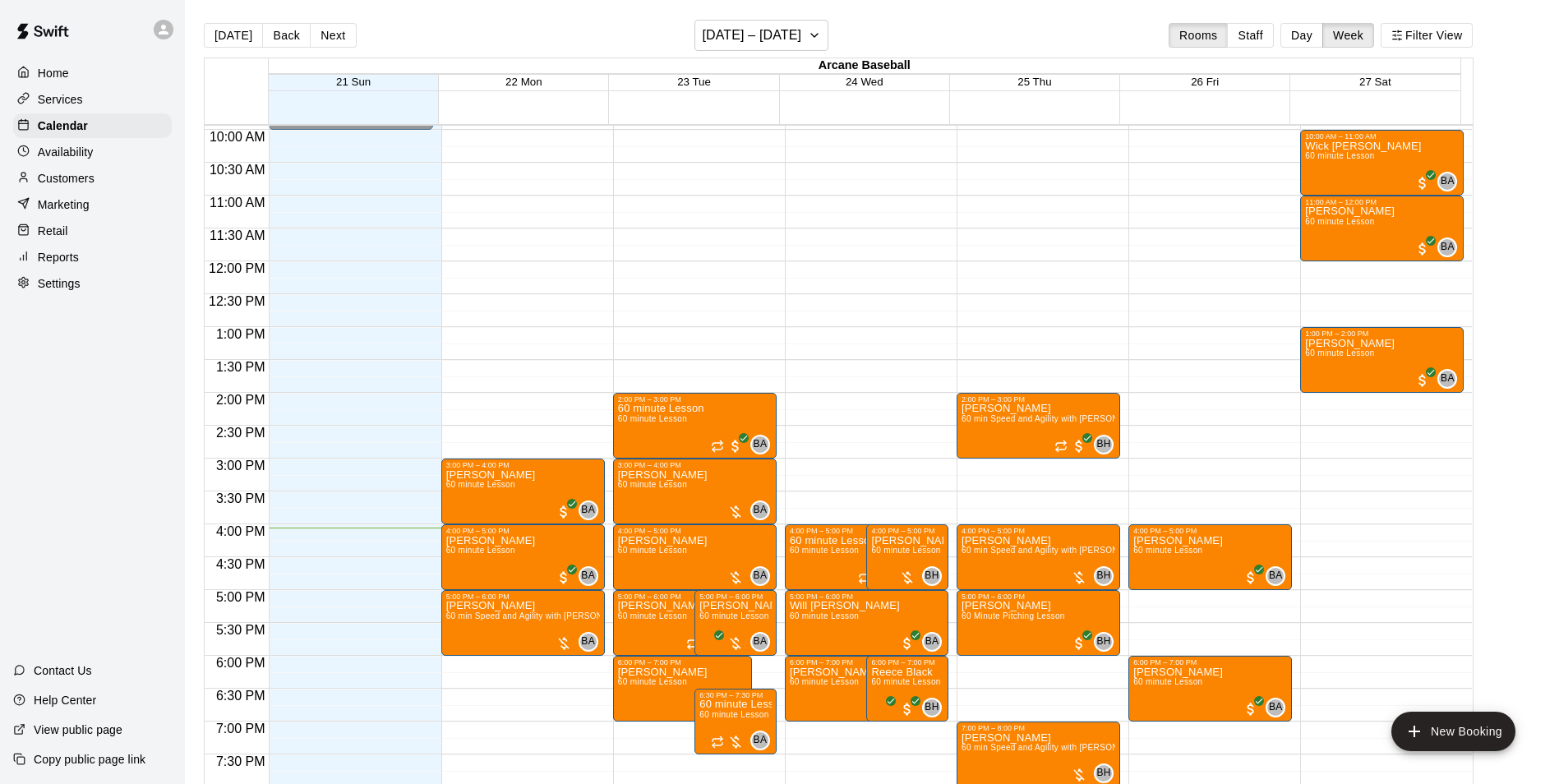
scroll to position [656, 0]
